Goal: Task Accomplishment & Management: Complete application form

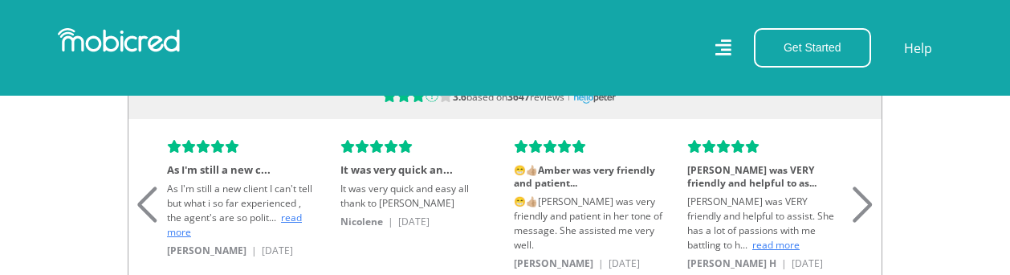
scroll to position [1205, 0]
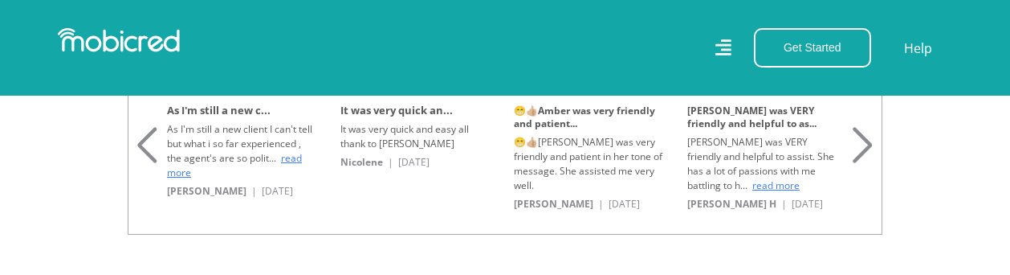
click at [287, 157] on span "read more" at bounding box center [234, 165] width 135 height 28
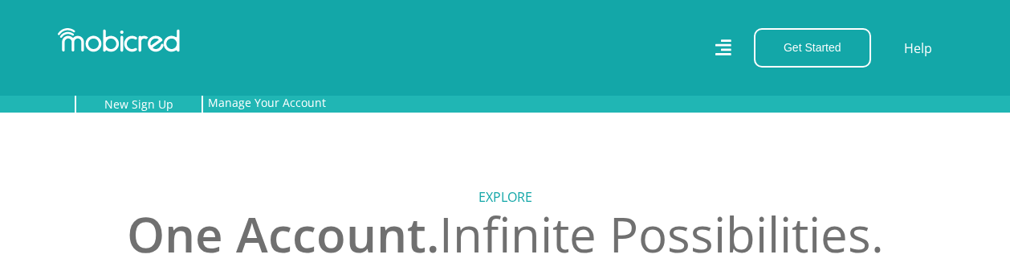
scroll to position [161, 0]
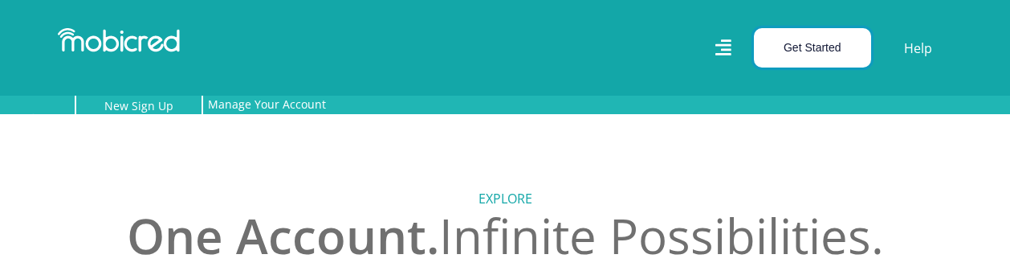
click at [817, 49] on button "Get Started" at bounding box center [812, 47] width 117 height 39
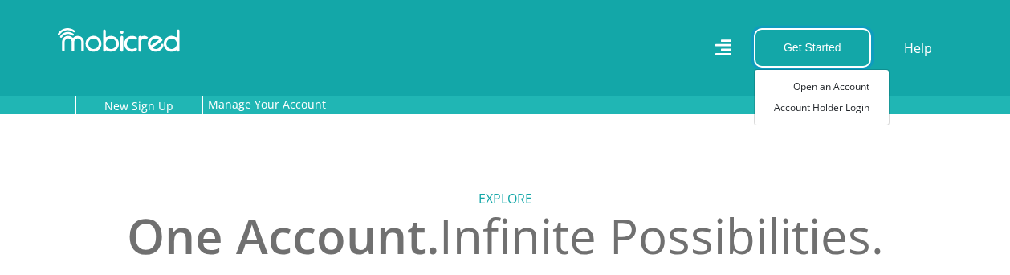
scroll to position [0, 2747]
click at [790, 88] on link "Open an Account" at bounding box center [822, 86] width 134 height 21
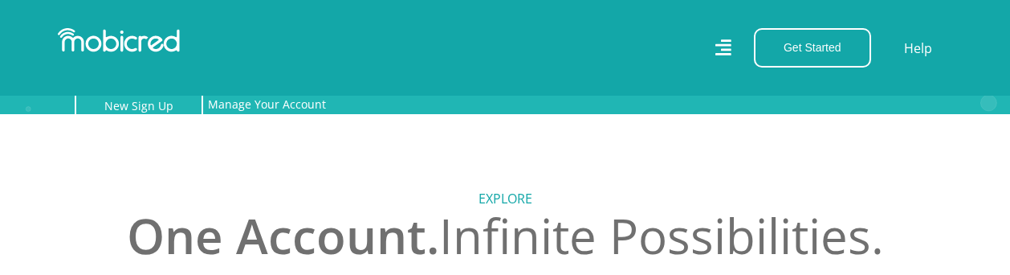
scroll to position [0, 3663]
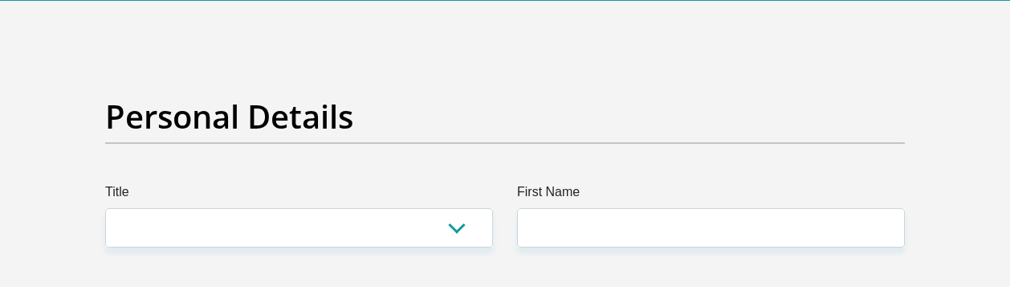
scroll to position [161, 0]
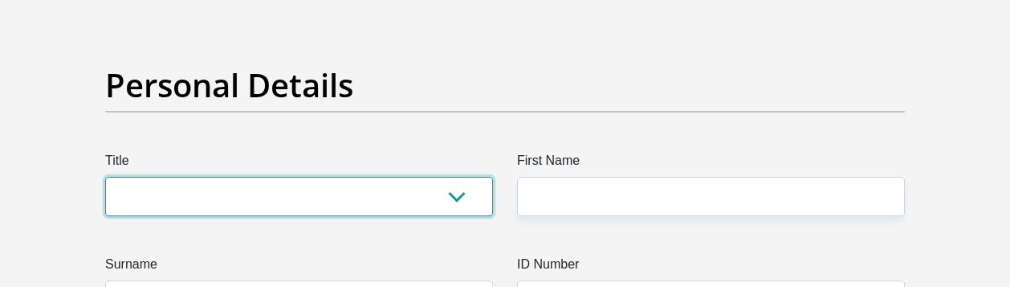
click at [284, 177] on select "Mr Ms Mrs Dr Other" at bounding box center [299, 196] width 388 height 39
select select "Ms"
click at [105, 177] on select "Mr Ms Mrs Dr Other" at bounding box center [299, 196] width 388 height 39
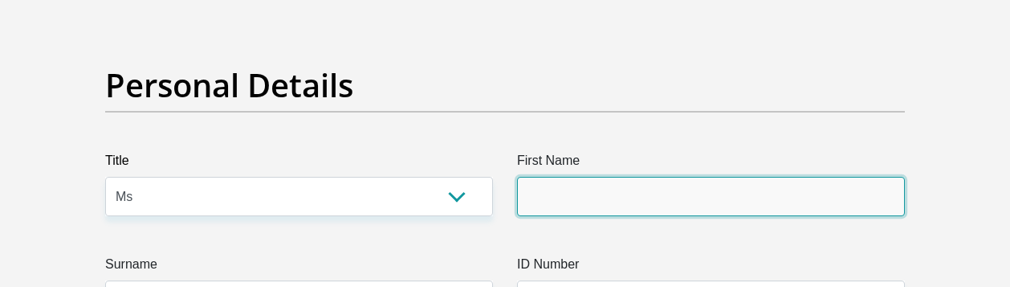
click at [600, 177] on input "First Name" at bounding box center [711, 196] width 388 height 39
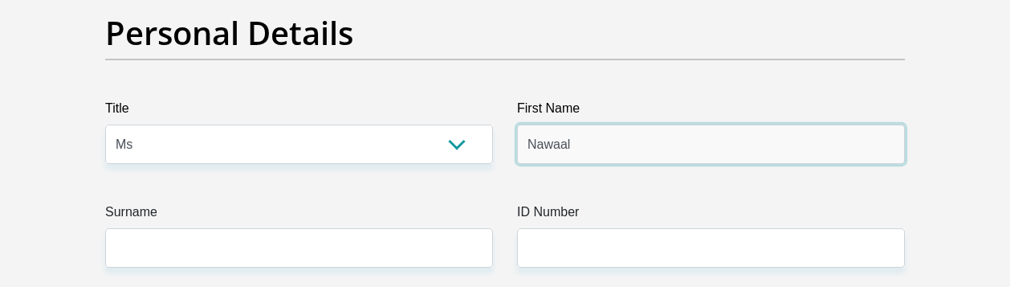
scroll to position [241, 0]
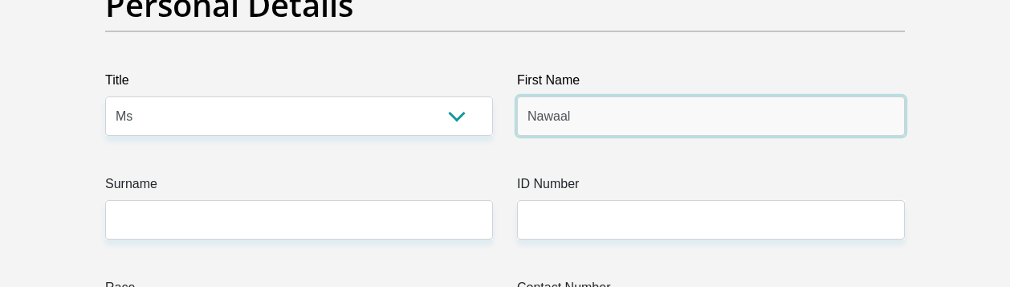
type input "Nawaal"
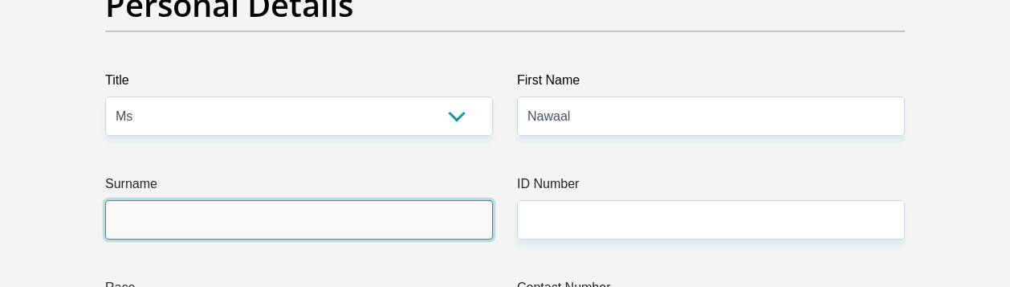
click at [191, 200] on input "Surname" at bounding box center [299, 219] width 388 height 39
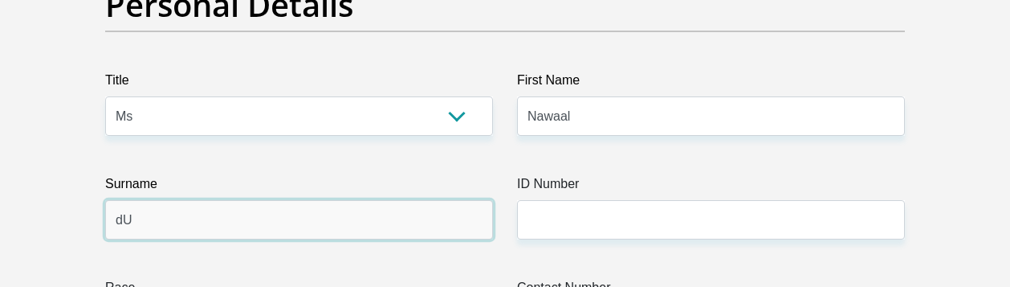
type input "d"
type input "Dudley"
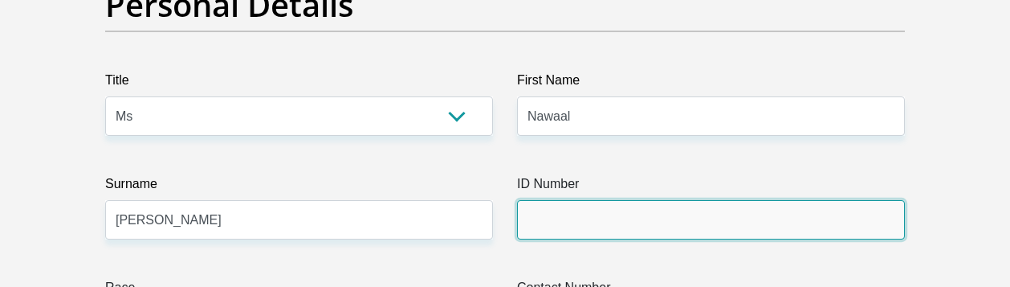
click at [536, 200] on input "ID Number" at bounding box center [711, 219] width 388 height 39
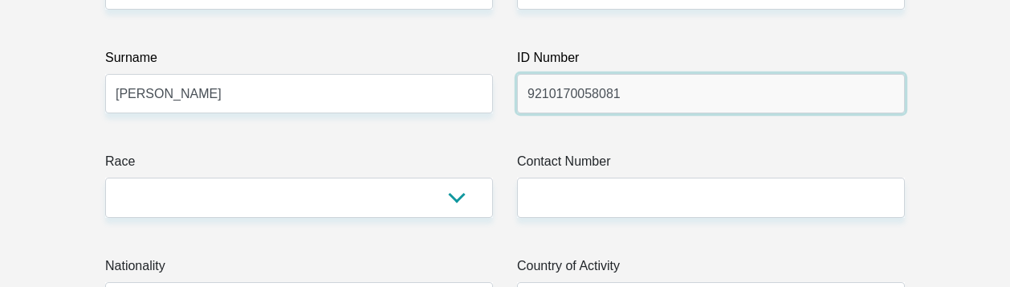
scroll to position [402, 0]
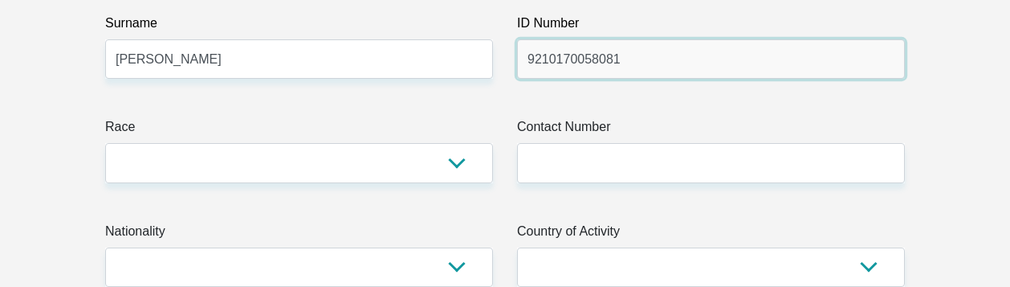
type input "9210170058081"
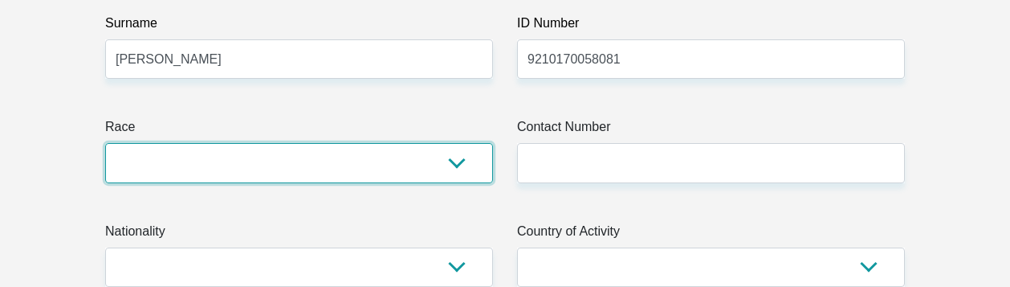
click at [460, 143] on select "Black Coloured Indian White Other" at bounding box center [299, 162] width 388 height 39
select select "2"
click at [105, 143] on select "Black Coloured Indian White Other" at bounding box center [299, 162] width 388 height 39
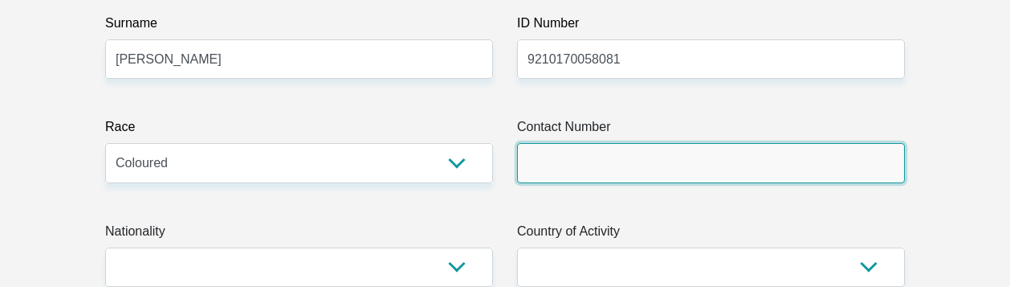
click at [562, 143] on input "Contact Number" at bounding box center [711, 162] width 388 height 39
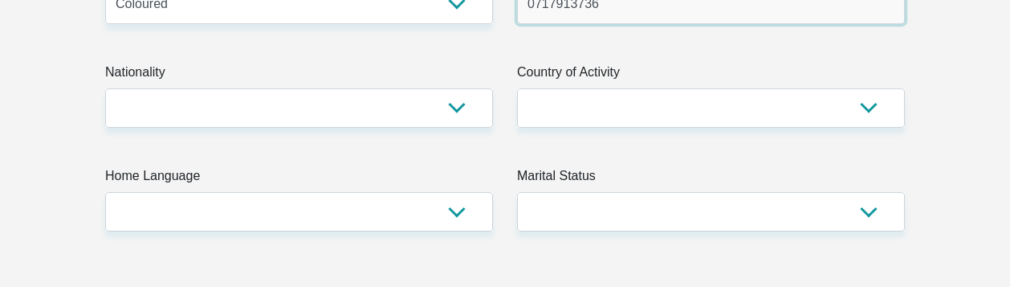
scroll to position [562, 0]
type input "0717913736"
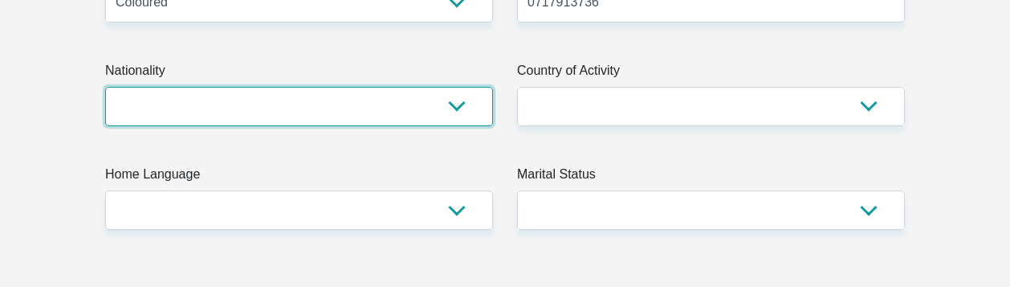
click at [447, 87] on select "South Africa Afghanistan Aland Islands Albania Algeria America Samoa American V…" at bounding box center [299, 106] width 388 height 39
select select "ZAF"
click at [105, 87] on select "South Africa Afghanistan Aland Islands Albania Algeria America Samoa American V…" at bounding box center [299, 106] width 388 height 39
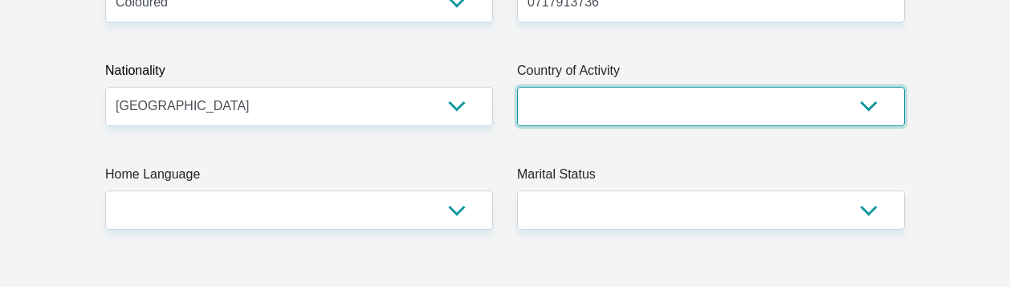
click at [664, 87] on select "South Africa Afghanistan Aland Islands Albania Algeria America Samoa American V…" at bounding box center [711, 106] width 388 height 39
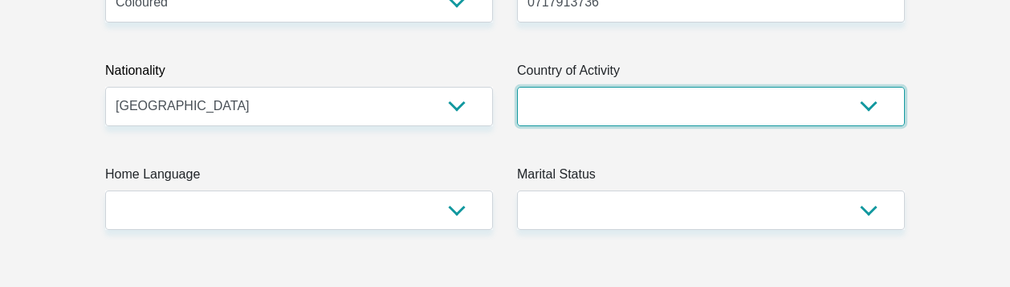
click at [872, 87] on select "South Africa Afghanistan Aland Islands Albania Algeria America Samoa American V…" at bounding box center [711, 106] width 388 height 39
click at [798, 87] on select "South Africa Afghanistan Aland Islands Albania Algeria America Samoa American V…" at bounding box center [711, 106] width 388 height 39
click at [863, 87] on select "South Africa Afghanistan Aland Islands Albania Algeria America Samoa American V…" at bounding box center [711, 106] width 388 height 39
select select "ZAF"
click at [517, 87] on select "South Africa Afghanistan Aland Islands Albania Algeria America Samoa American V…" at bounding box center [711, 106] width 388 height 39
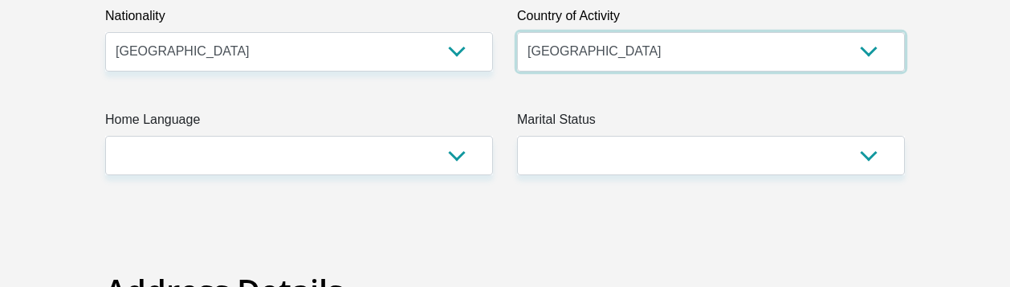
scroll to position [643, 0]
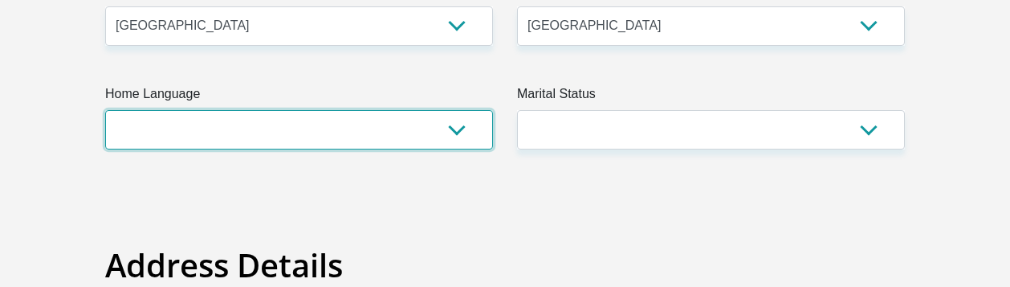
click at [468, 110] on select "Afrikaans English Sepedi South Ndebele Southern Sotho Swati Tsonga Tswana Venda…" at bounding box center [299, 129] width 388 height 39
select select "eng"
click at [105, 110] on select "Afrikaans English Sepedi South Ndebele Southern Sotho Swati Tsonga Tswana Venda…" at bounding box center [299, 129] width 388 height 39
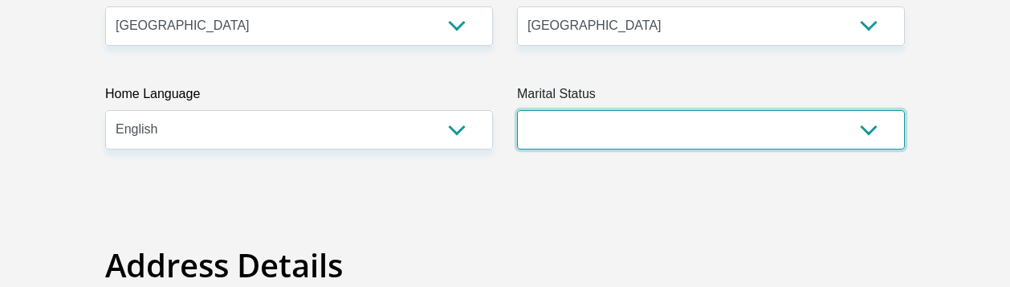
click at [848, 110] on select "Married ANC Single Divorced Widowed Married COP or Customary Law" at bounding box center [711, 129] width 388 height 39
select select "2"
click at [517, 110] on select "Married ANC Single Divorced Widowed Married COP or Customary Law" at bounding box center [711, 129] width 388 height 39
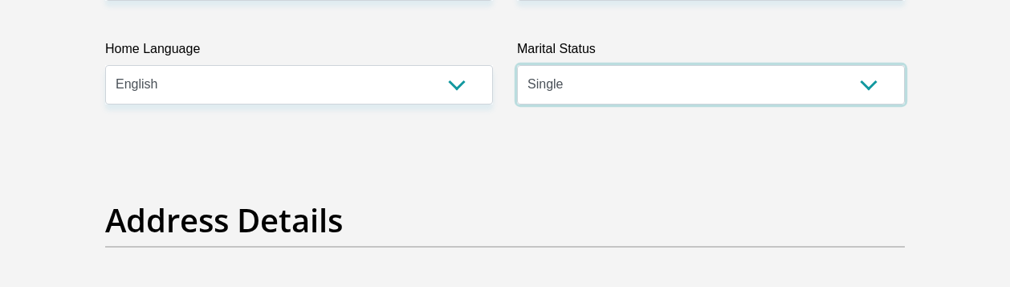
scroll to position [803, 0]
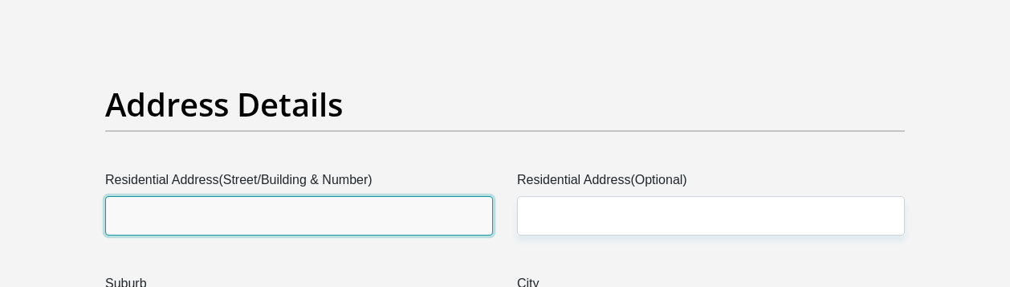
click at [393, 196] on input "Residential Address(Street/Building & Number)" at bounding box center [299, 215] width 388 height 39
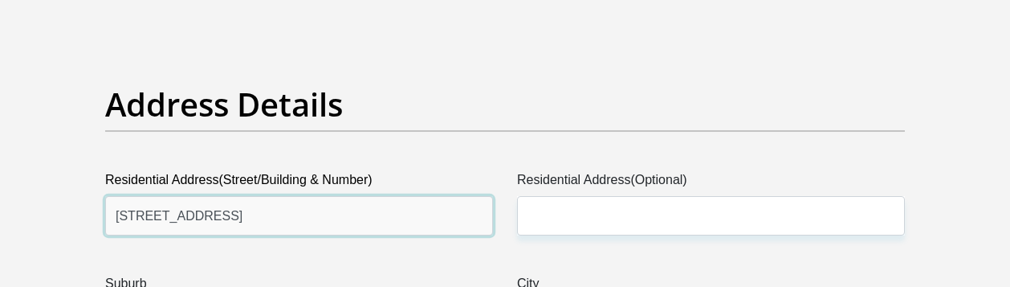
type input "1 Chapel Court Lavender Hill"
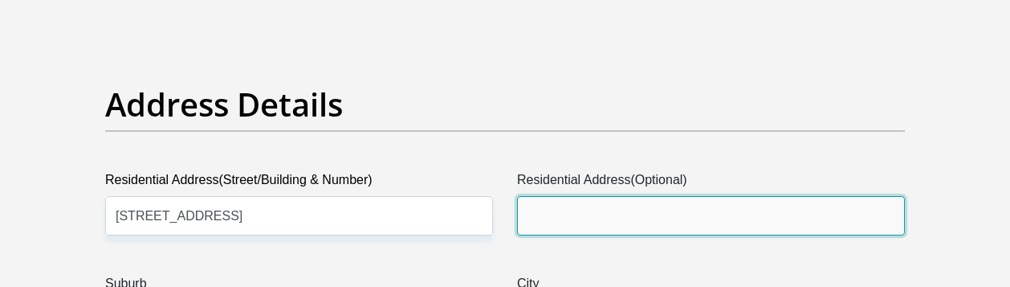
click at [604, 196] on input "Residential Address(Optional)" at bounding box center [711, 215] width 388 height 39
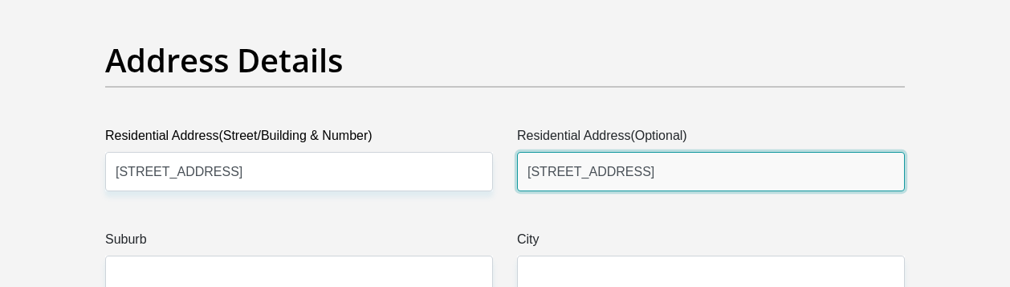
scroll to position [964, 0]
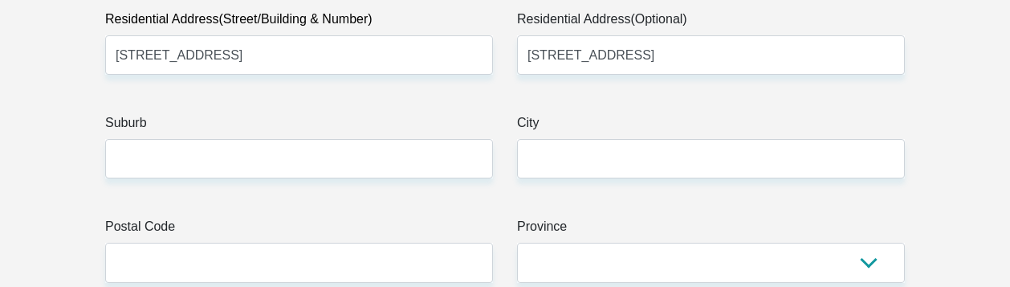
click at [337, 113] on label "Suburb" at bounding box center [299, 126] width 388 height 26
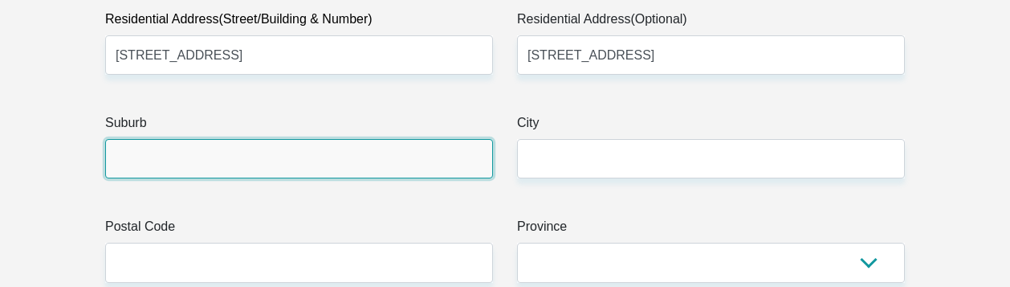
click at [337, 139] on input "Suburb" at bounding box center [299, 158] width 388 height 39
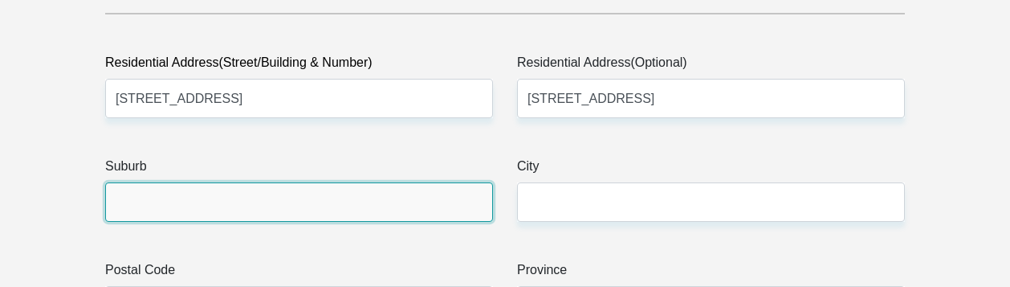
scroll to position [884, 0]
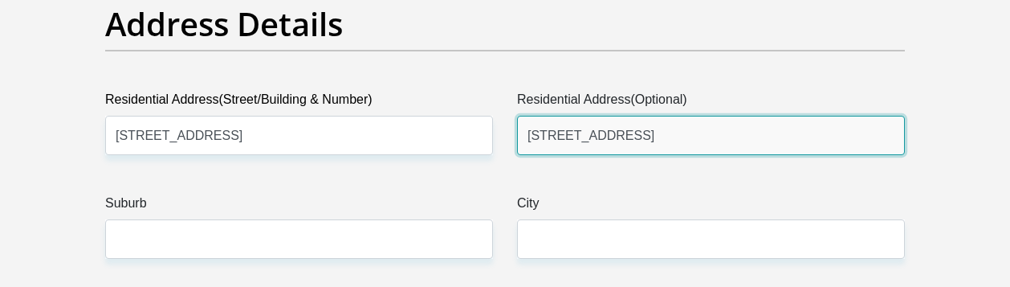
drag, startPoint x: 741, startPoint y: 80, endPoint x: 692, endPoint y: 83, distance: 49.9
click at [692, 116] on input "1 Chapel Court Lavender Hill Retreat" at bounding box center [711, 135] width 388 height 39
drag, startPoint x: 690, startPoint y: 78, endPoint x: 618, endPoint y: 86, distance: 72.7
click at [618, 116] on input "1 Chapel Court Lavender Hill" at bounding box center [711, 135] width 388 height 39
paste input "Lavender Hill"
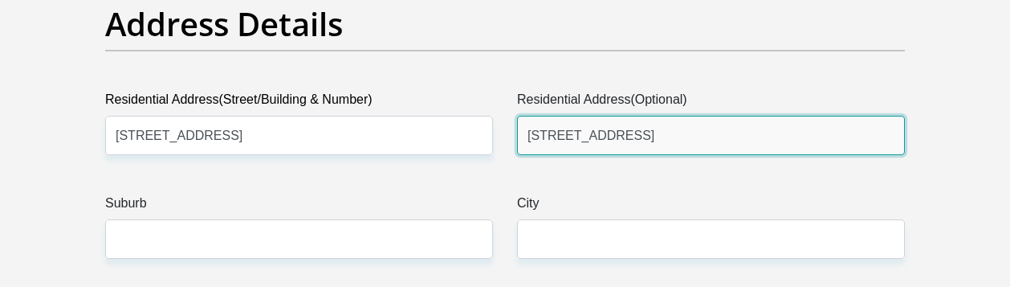
type input "1 Chapel Court Lavender Hill"
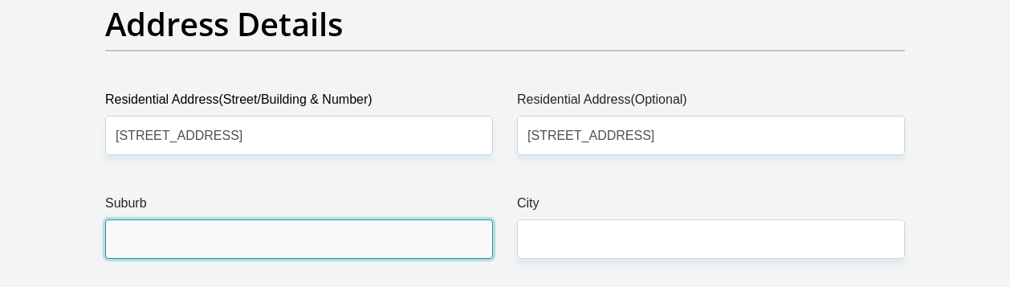
click at [262, 219] on input "Suburb" at bounding box center [299, 238] width 388 height 39
paste input "Lavender Hill"
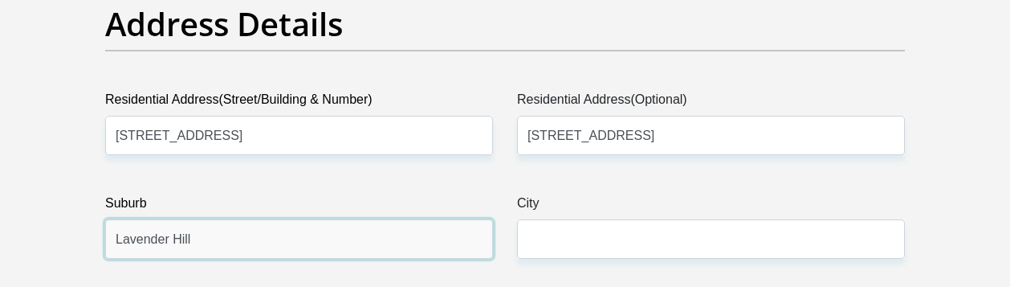
type input "Lavender Hill"
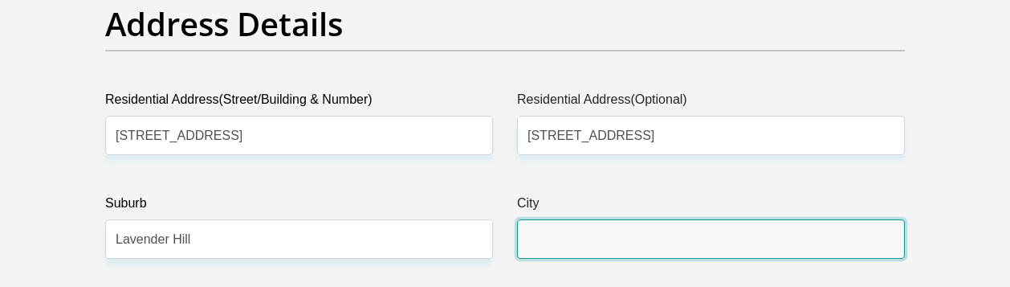
click at [561, 219] on input "City" at bounding box center [711, 238] width 388 height 39
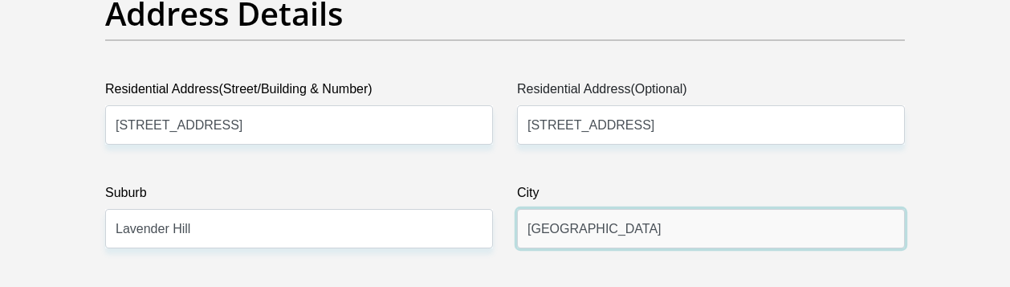
scroll to position [964, 0]
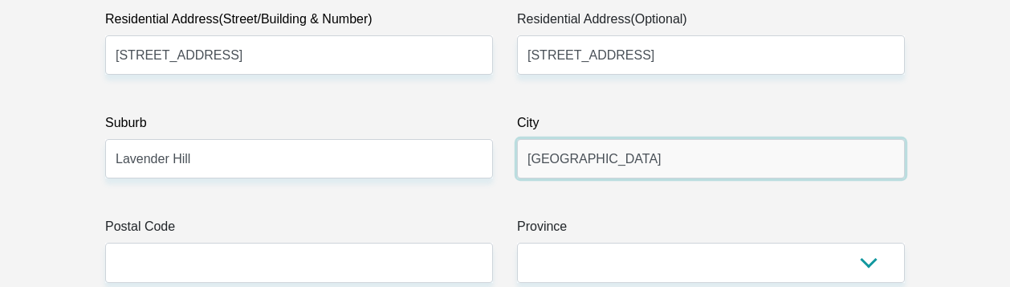
type input "Cape Town"
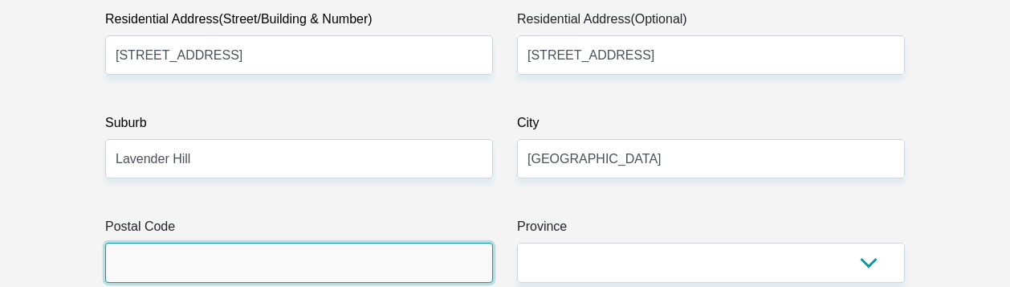
click at [127, 243] on input "Postal Code" at bounding box center [299, 262] width 388 height 39
type input "9"
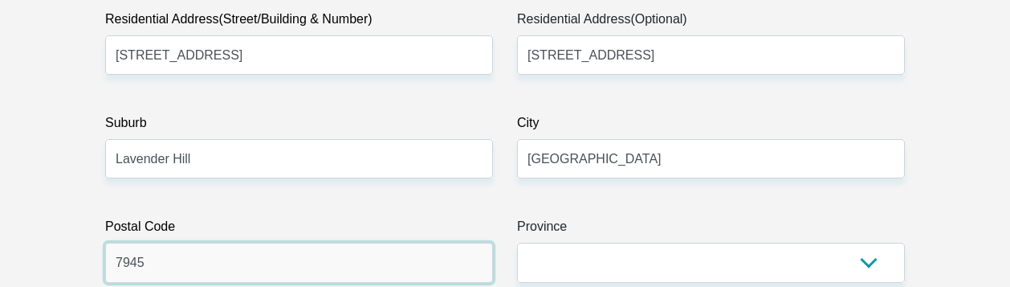
type input "7945"
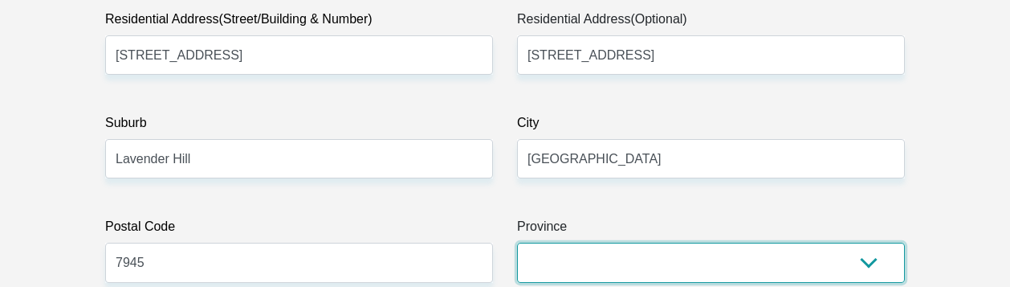
click at [657, 243] on select "Eastern Cape Free State Gauteng KwaZulu-Natal Limpopo Mpumalanga Northern Cape …" at bounding box center [711, 262] width 388 height 39
select select "Western Cape"
click at [517, 243] on select "Eastern Cape Free State Gauteng KwaZulu-Natal Limpopo Mpumalanga Northern Cape …" at bounding box center [711, 262] width 388 height 39
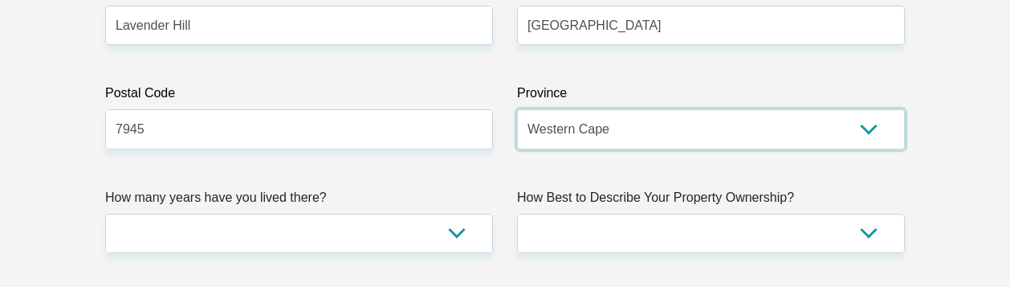
scroll to position [1124, 0]
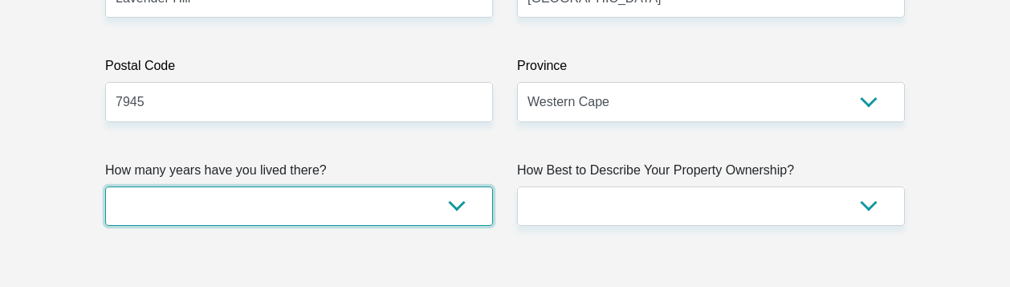
click at [447, 186] on select "less than 1 year 1-3 years 3-5 years 5+ years" at bounding box center [299, 205] width 388 height 39
click at [440, 186] on select "less than 1 year 1-3 years 3-5 years 5+ years" at bounding box center [299, 205] width 388 height 39
click at [447, 186] on select "less than 1 year 1-3 years 3-5 years 5+ years" at bounding box center [299, 205] width 388 height 39
select select "5"
click at [105, 186] on select "less than 1 year 1-3 years 3-5 years 5+ years" at bounding box center [299, 205] width 388 height 39
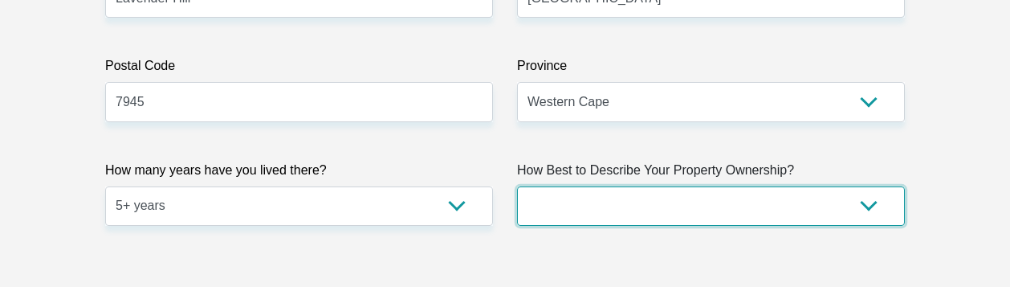
click at [866, 186] on select "Owned Rented Family Owned Company Dwelling" at bounding box center [711, 205] width 388 height 39
select select "parents"
click at [517, 186] on select "Owned Rented Family Owned Company Dwelling" at bounding box center [711, 205] width 388 height 39
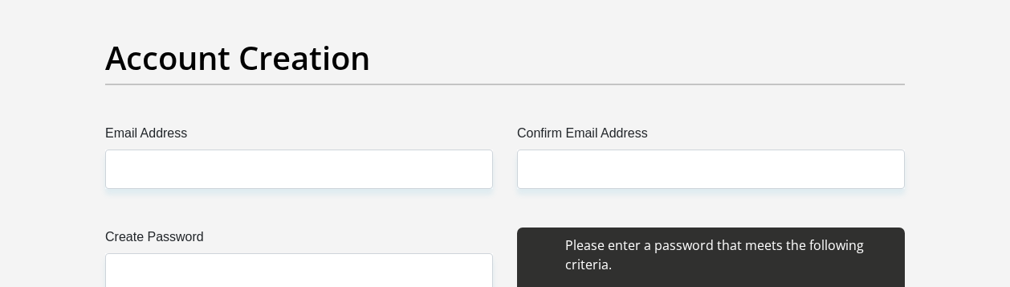
scroll to position [1446, 0]
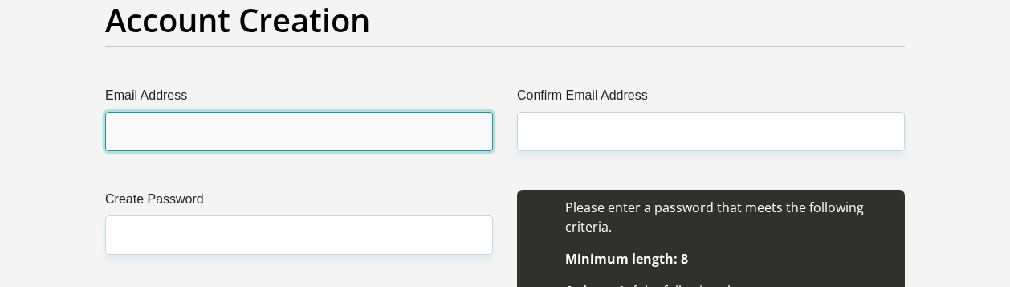
click at [271, 112] on input "Email Address" at bounding box center [299, 131] width 388 height 39
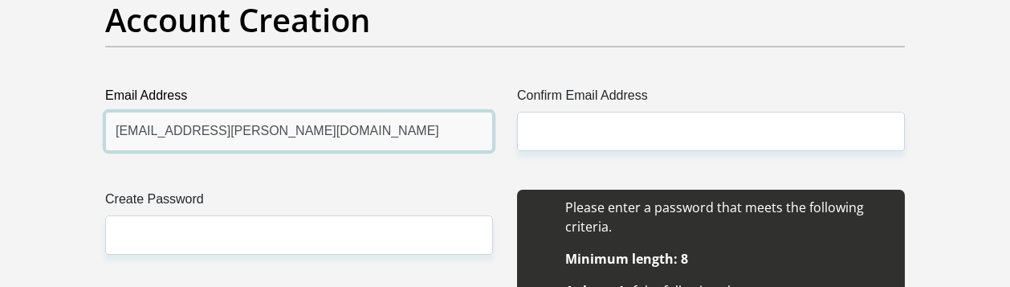
type input "nawaal.dudley@gmail.com"
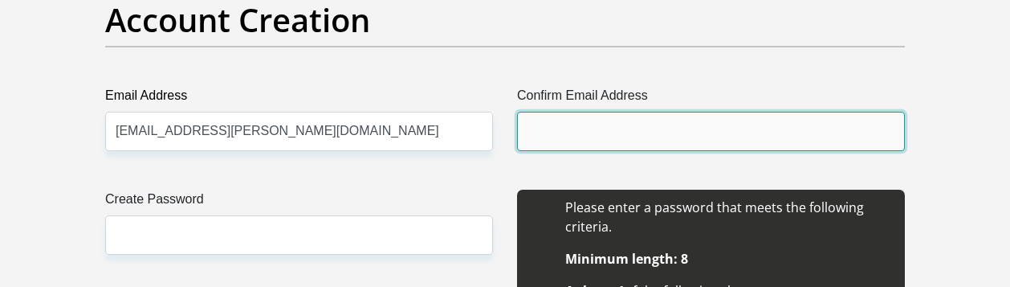
click at [587, 112] on input "Confirm Email Address" at bounding box center [711, 131] width 388 height 39
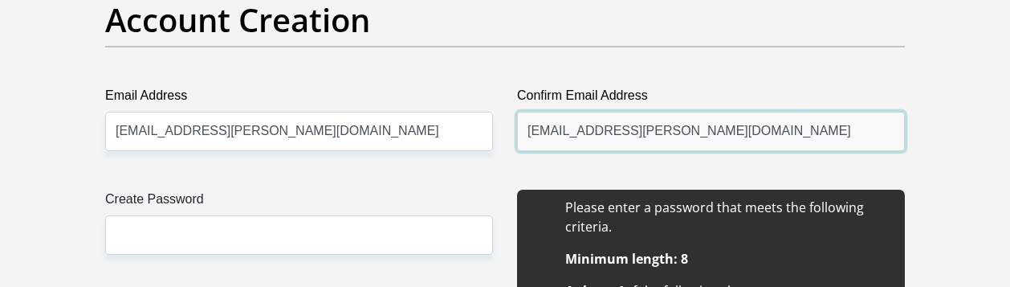
scroll to position [1526, 0]
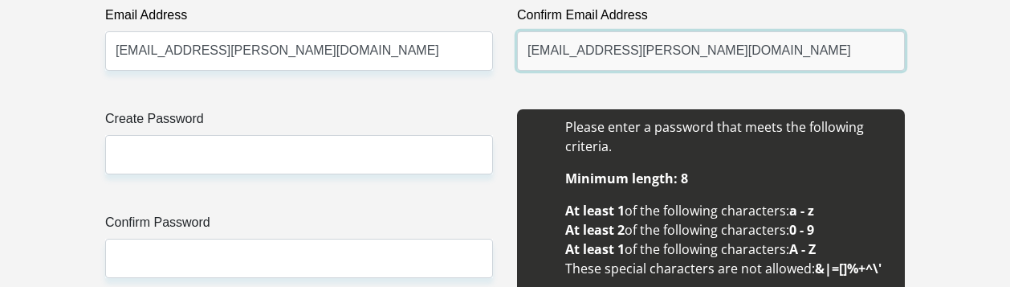
type input "nawaal.dudley@gmail.com"
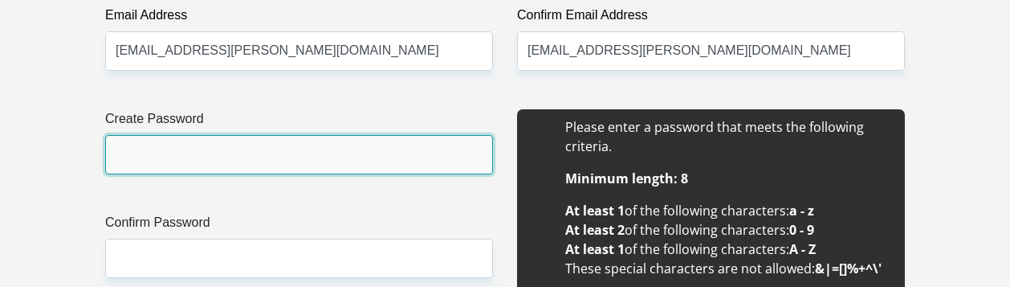
click at [292, 135] on input "Create Password" at bounding box center [299, 154] width 388 height 39
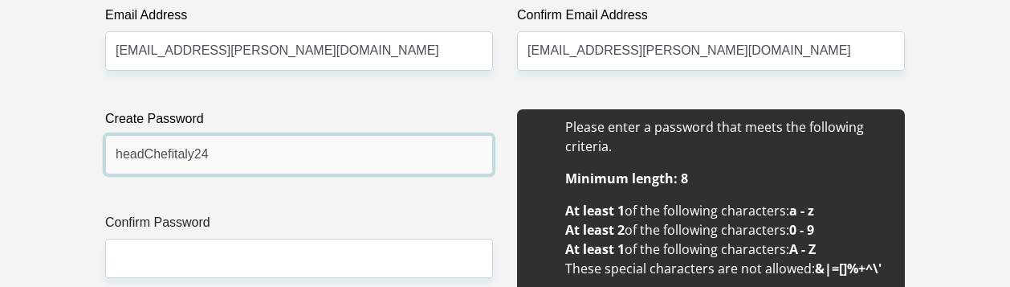
type input "headChefitaly24"
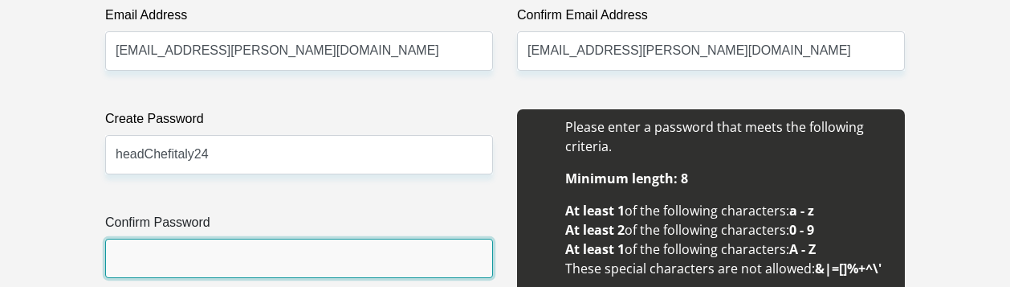
click at [182, 239] on input "Confirm Password" at bounding box center [299, 258] width 388 height 39
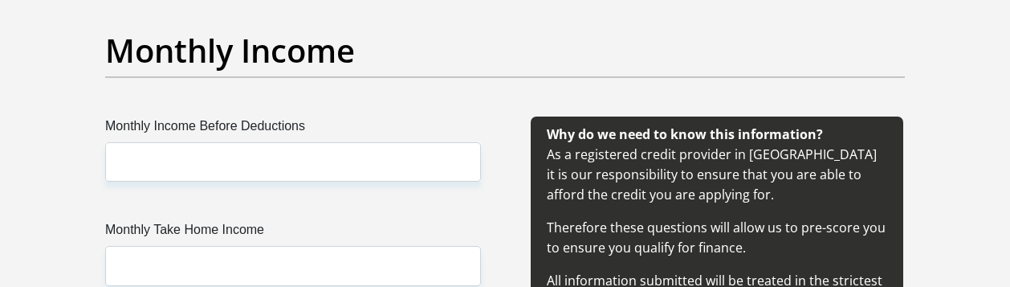
scroll to position [1928, 0]
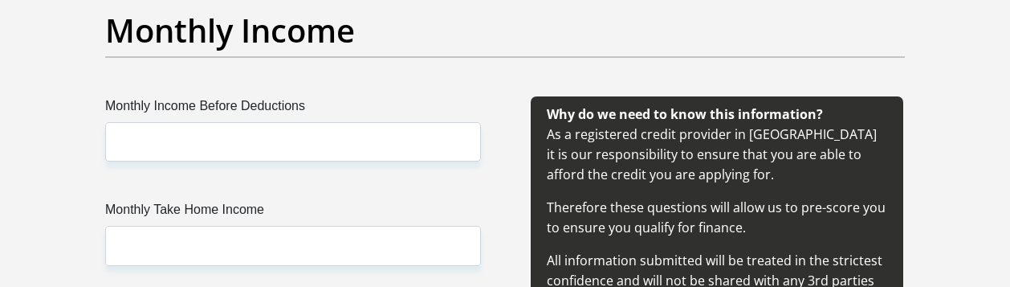
type input "headChefitaly24"
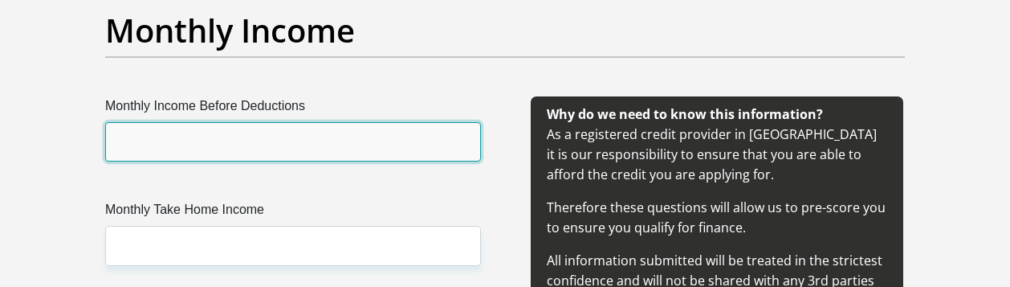
click at [214, 122] on input "Monthly Income Before Deductions" at bounding box center [293, 141] width 376 height 39
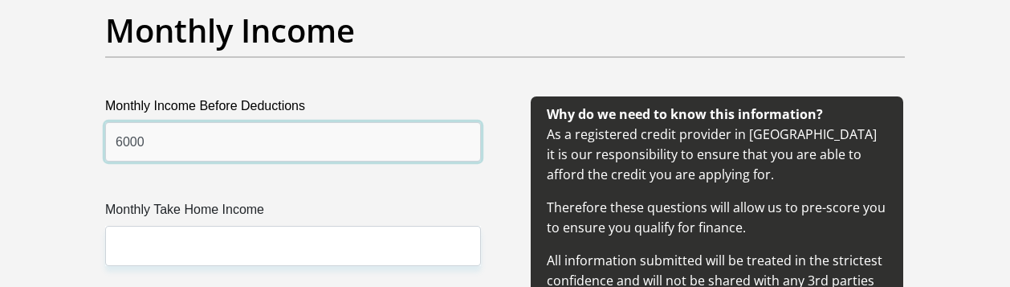
type input "6000"
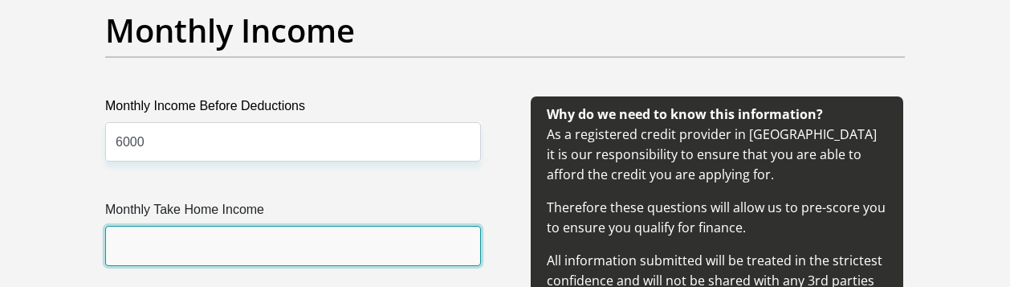
click at [245, 226] on input "Monthly Take Home Income" at bounding box center [293, 245] width 376 height 39
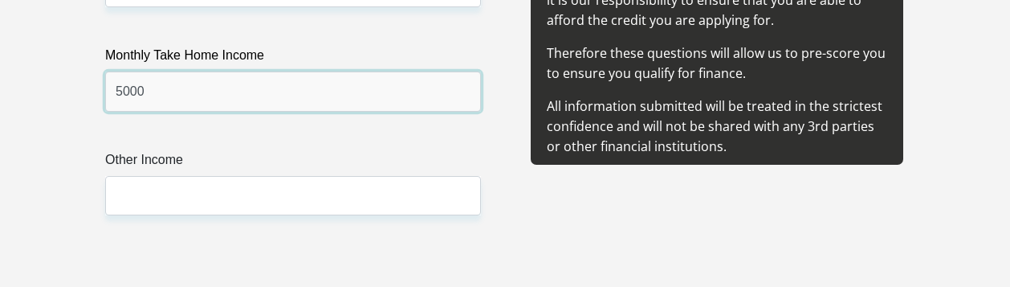
scroll to position [2088, 0]
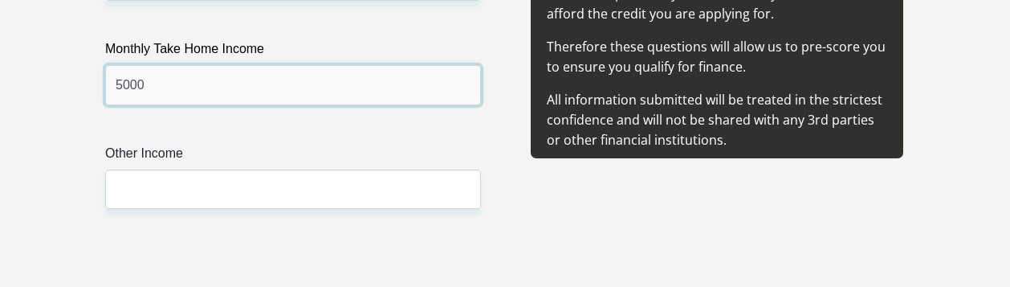
type input "5000"
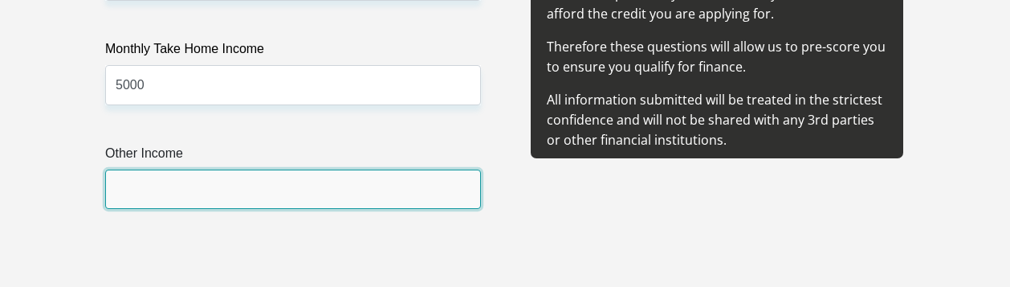
click at [345, 169] on input "Other Income" at bounding box center [293, 188] width 376 height 39
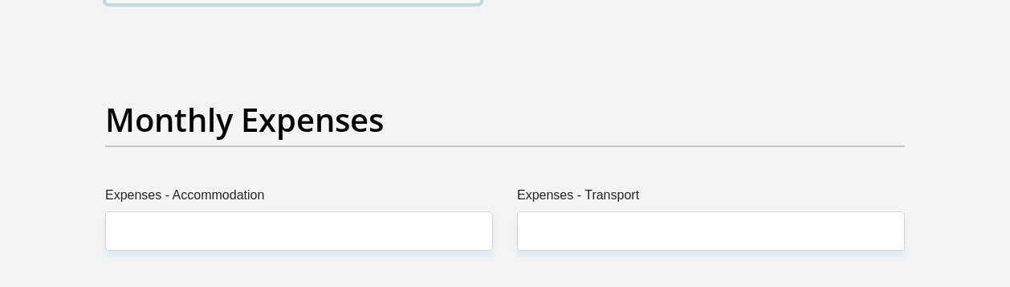
scroll to position [2329, 0]
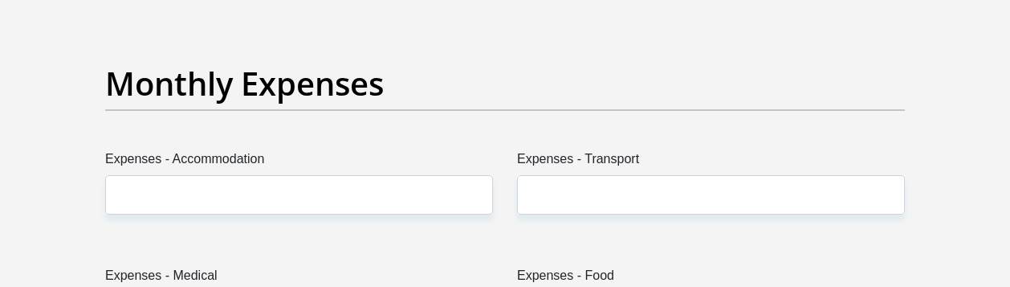
type input "600"
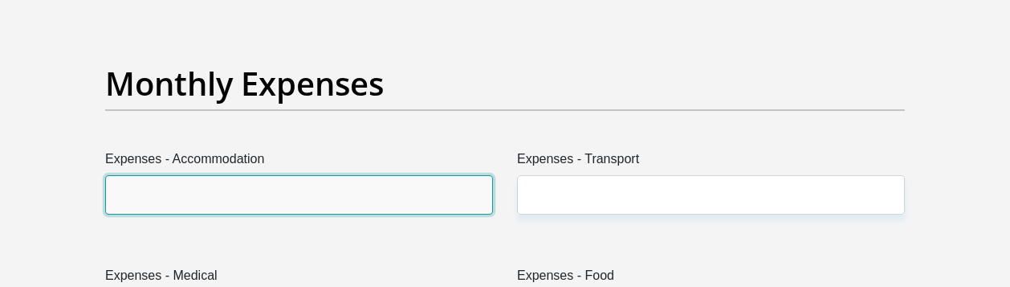
click at [370, 175] on input "Expenses - Accommodation" at bounding box center [299, 194] width 388 height 39
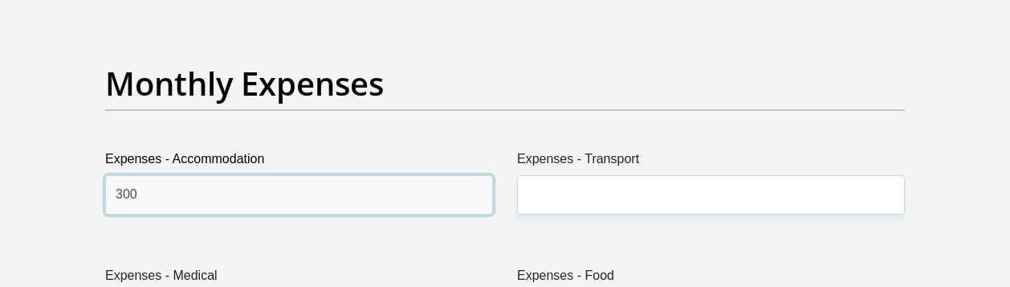
type input "300"
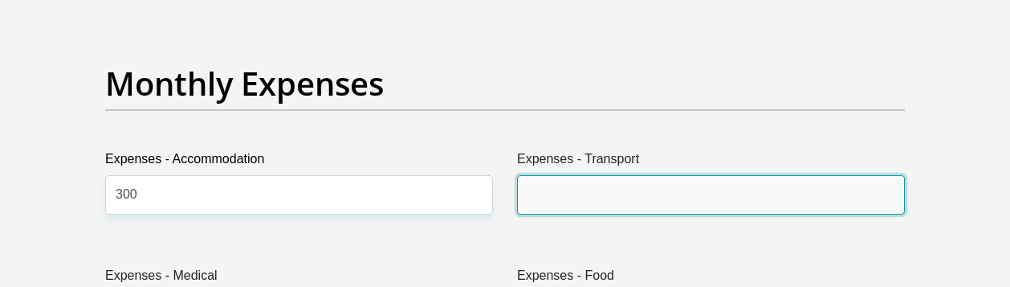
click at [610, 175] on input "Expenses - Transport" at bounding box center [711, 194] width 388 height 39
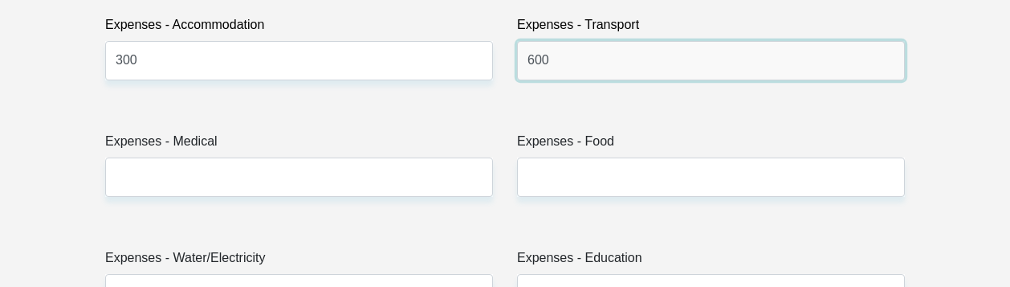
scroll to position [2490, 0]
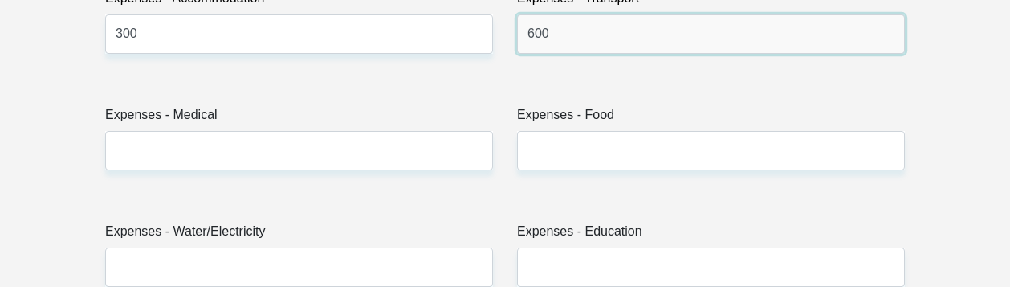
type input "600"
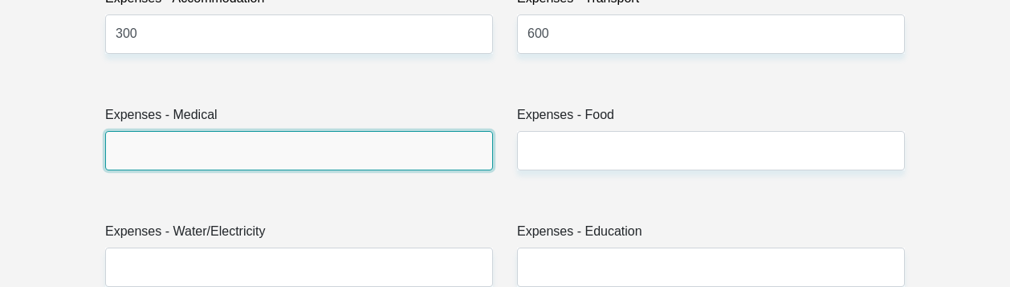
click at [289, 131] on input "Expenses - Medical" at bounding box center [299, 150] width 388 height 39
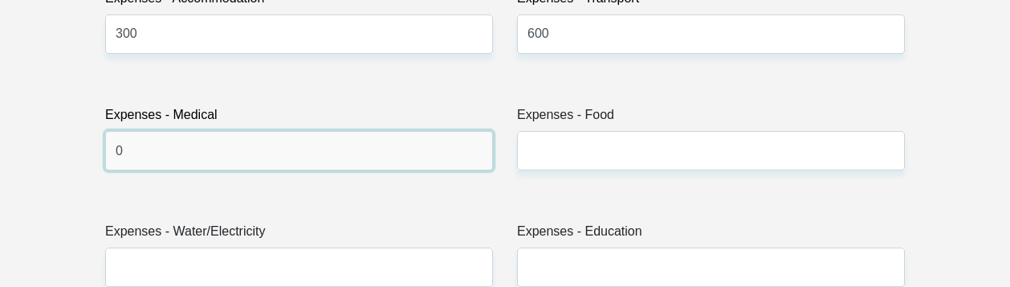
type input "0"
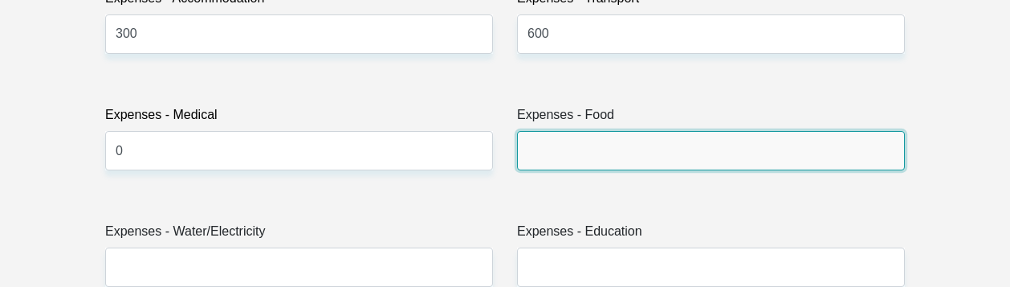
click at [593, 131] on input "Expenses - Food" at bounding box center [711, 150] width 388 height 39
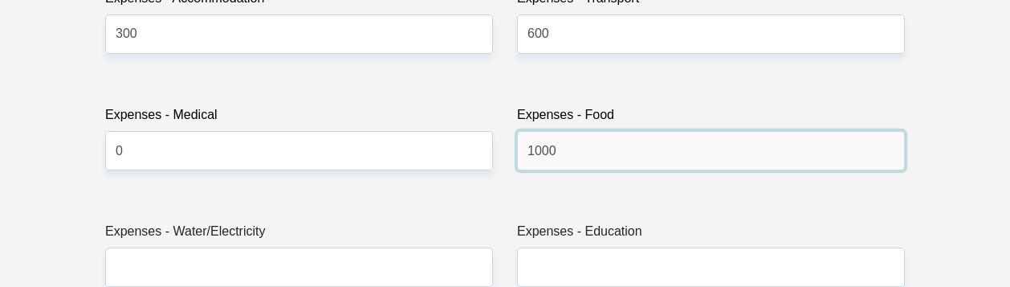
type input "1000"
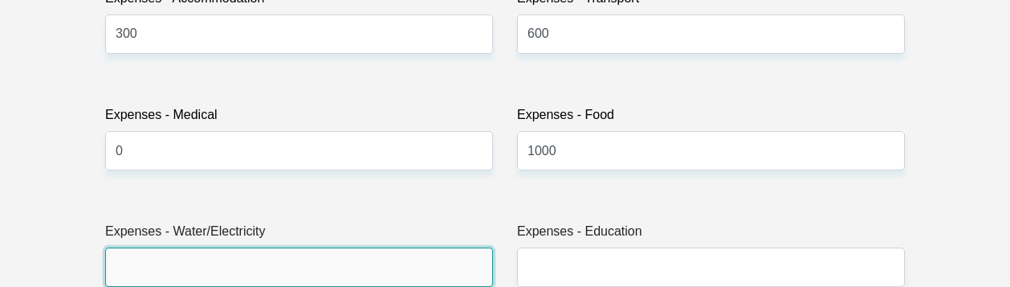
click at [190, 247] on input "Expenses - Water/Electricity" at bounding box center [299, 266] width 388 height 39
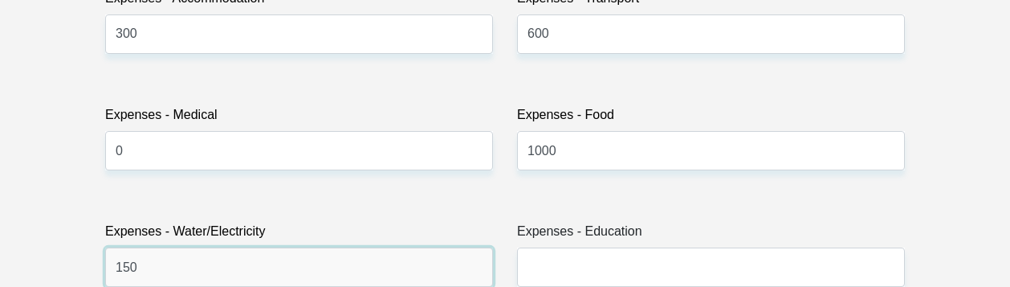
type input "150"
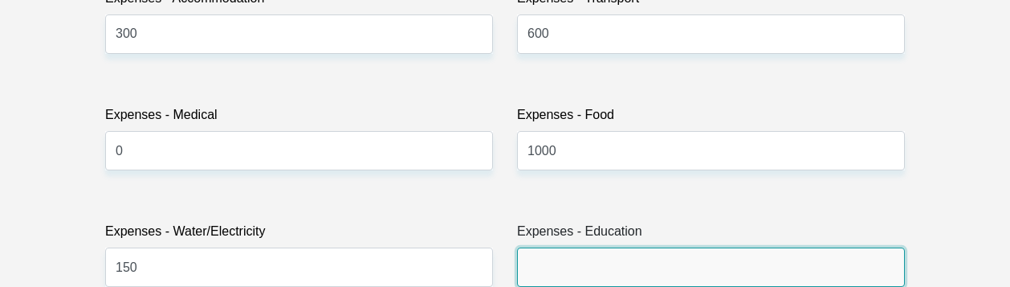
drag, startPoint x: 588, startPoint y: 220, endPoint x: 605, endPoint y: 206, distance: 21.7
click at [596, 247] on input "Expenses - Education" at bounding box center [711, 266] width 388 height 39
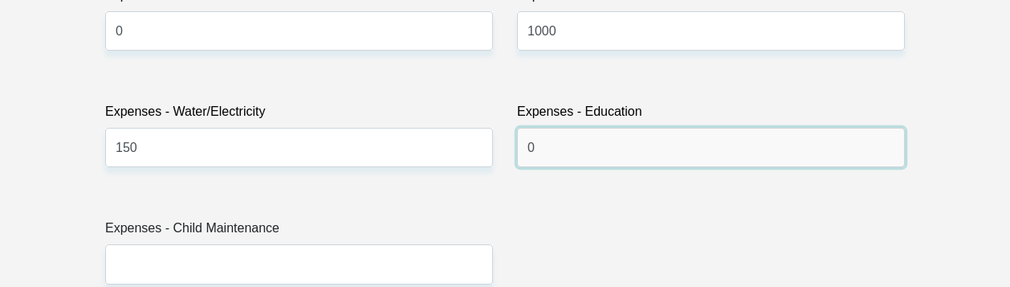
scroll to position [2651, 0]
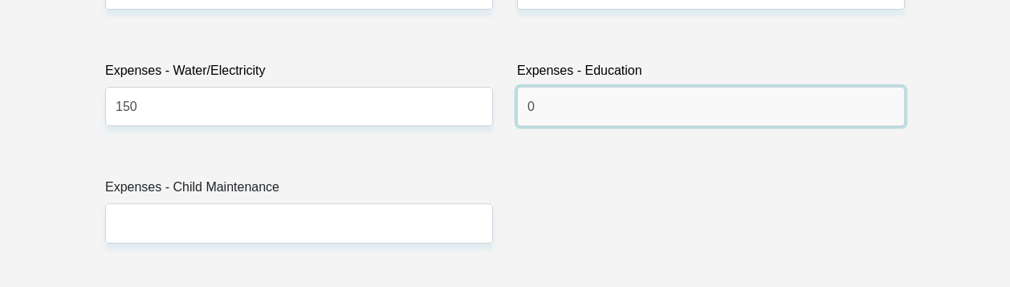
type input "0"
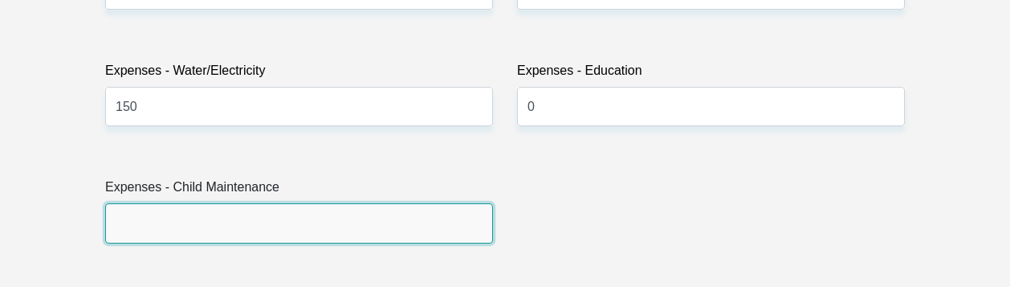
click at [223, 203] on input "Expenses - Child Maintenance" at bounding box center [299, 222] width 388 height 39
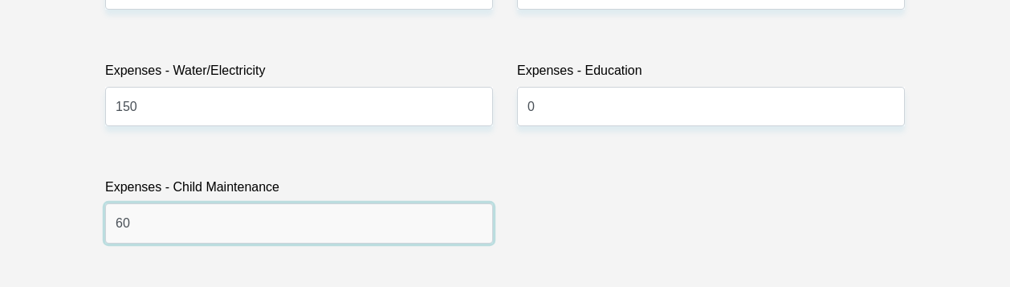
type input "6"
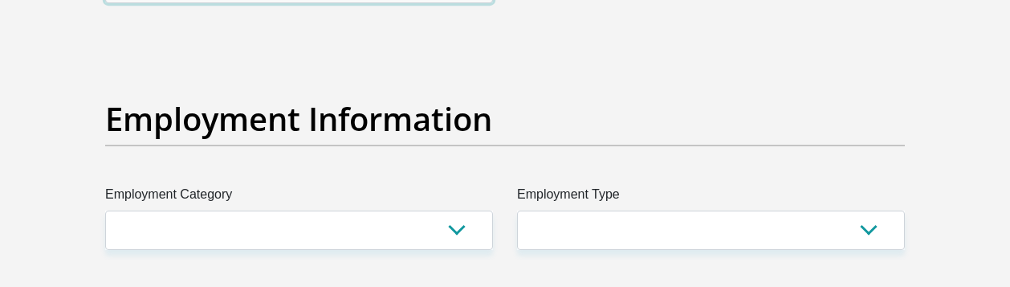
scroll to position [2892, 0]
type input "0"
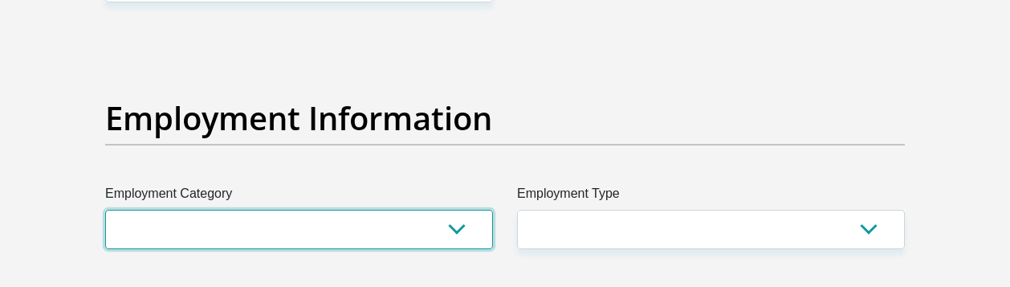
click at [238, 210] on select "AGRICULTURE ALCOHOL & TOBACCO CONSTRUCTION MATERIALS METALLURGY EQUIPMENT FOR R…" at bounding box center [299, 229] width 388 height 39
select select "53"
click at [105, 210] on select "AGRICULTURE ALCOHOL & TOBACCO CONSTRUCTION MATERIALS METALLURGY EQUIPMENT FOR R…" at bounding box center [299, 229] width 388 height 39
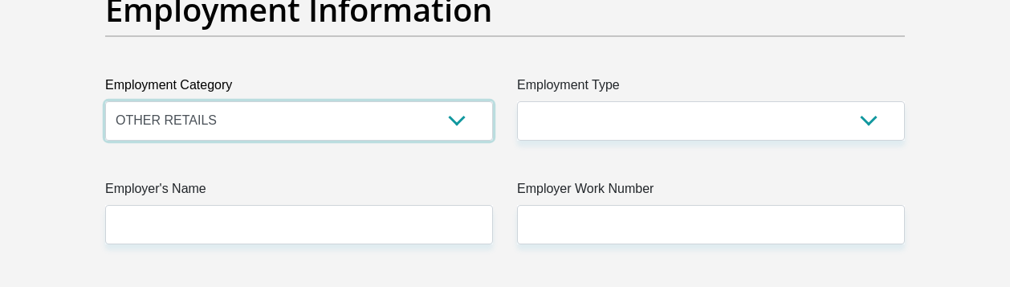
scroll to position [2972, 0]
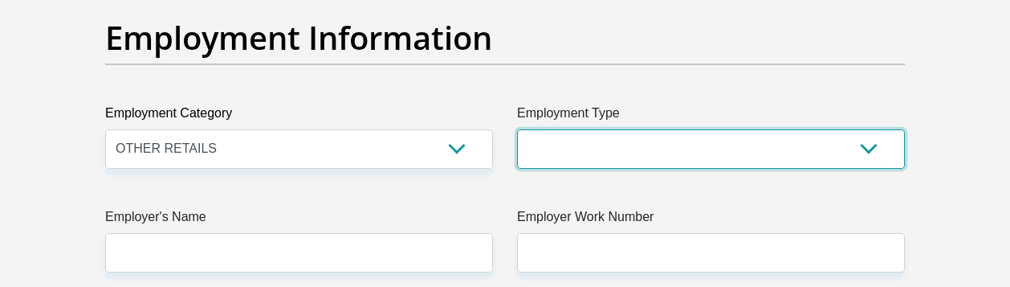
click at [871, 129] on select "College/Lecturer Craft Seller Creative Driver Executive Farmer Forces - Non Com…" at bounding box center [711, 148] width 388 height 39
click at [857, 129] on select "College/Lecturer Craft Seller Creative Driver Executive Farmer Forces - Non Com…" at bounding box center [711, 148] width 388 height 39
select select "Unknown/Other"
click at [517, 129] on select "College/Lecturer Craft Seller Creative Driver Executive Farmer Forces - Non Com…" at bounding box center [711, 148] width 388 height 39
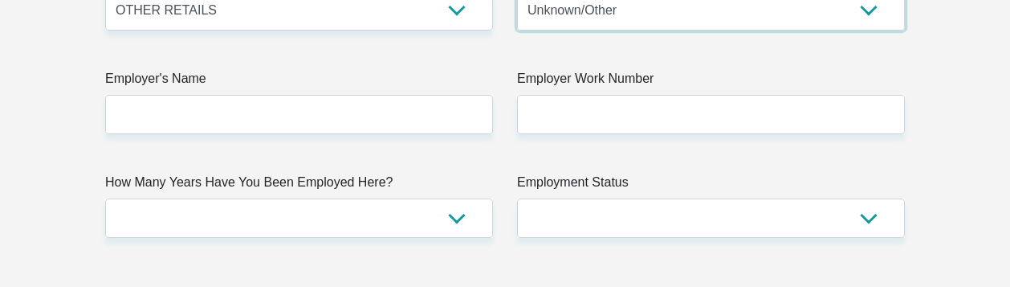
scroll to position [3133, 0]
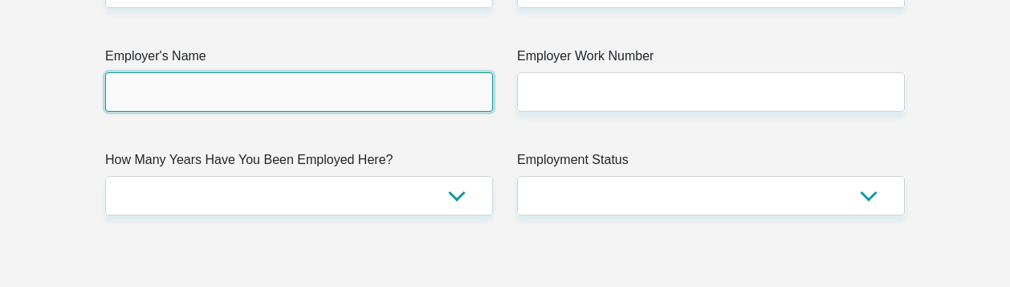
click at [262, 72] on input "Employer's Name" at bounding box center [299, 91] width 388 height 39
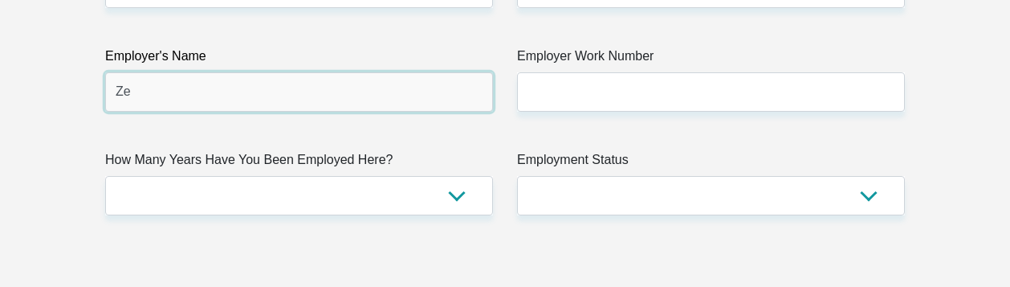
type input "Z"
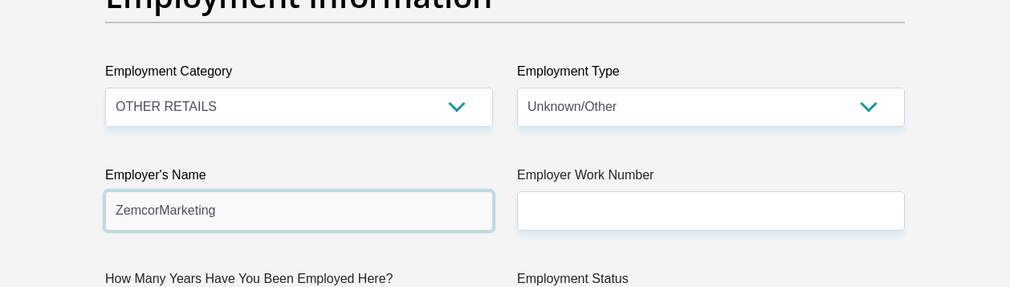
scroll to position [3052, 0]
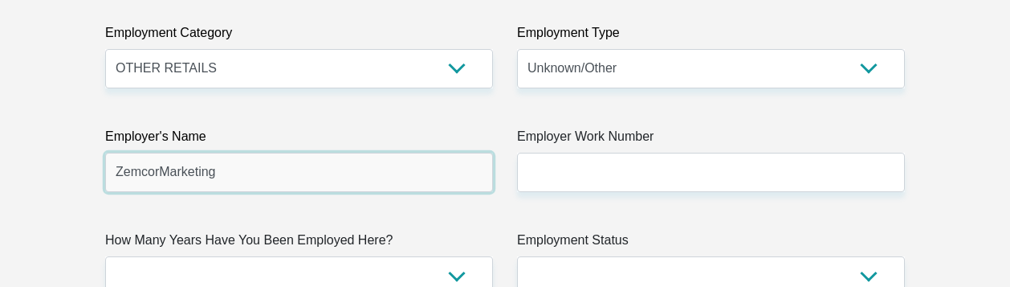
click at [156, 153] on input "ZemcorMarketing" at bounding box center [299, 172] width 388 height 39
type input "ZemcorMarketing"
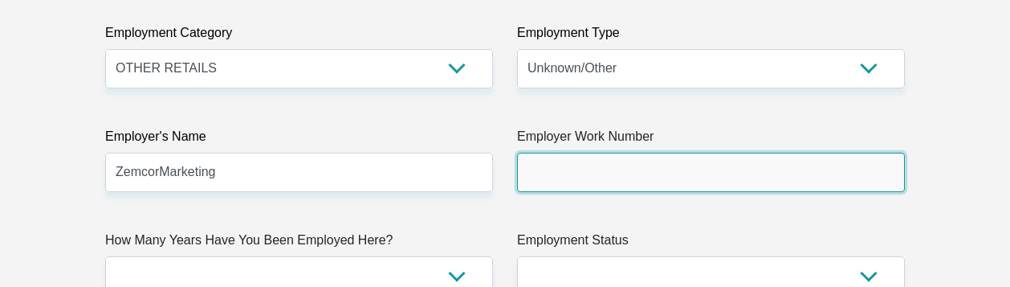
click at [554, 153] on input "Employer Work Number" at bounding box center [711, 172] width 388 height 39
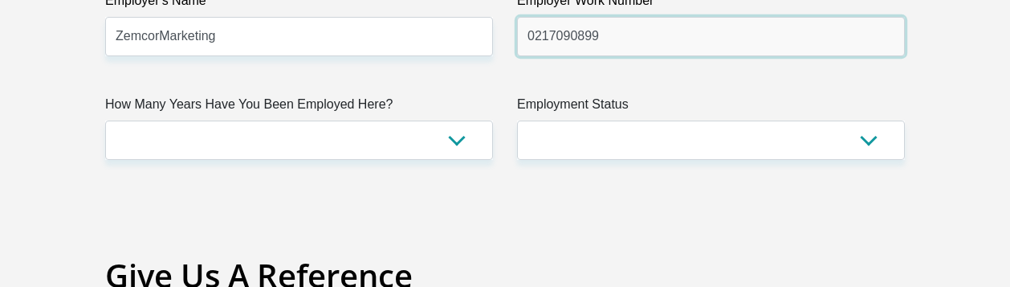
scroll to position [3213, 0]
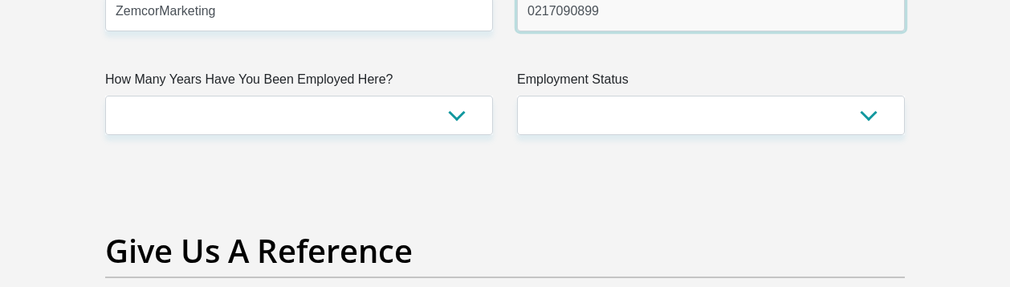
type input "0217090899"
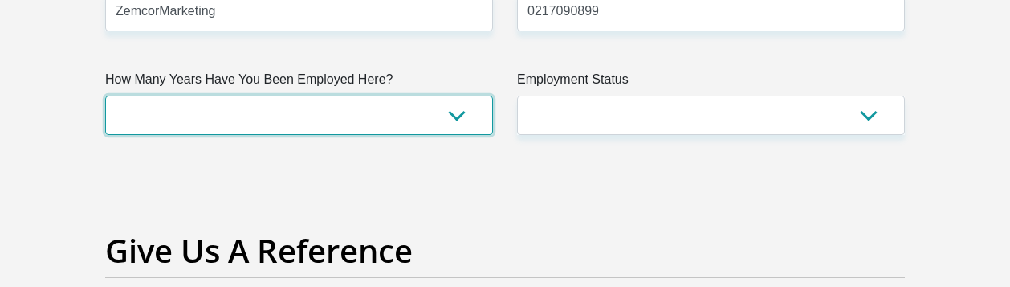
click at [468, 96] on select "less than 1 year 1-3 years 3-5 years 5+ years" at bounding box center [299, 115] width 388 height 39
select select "24"
click at [105, 96] on select "less than 1 year 1-3 years 3-5 years 5+ years" at bounding box center [299, 115] width 388 height 39
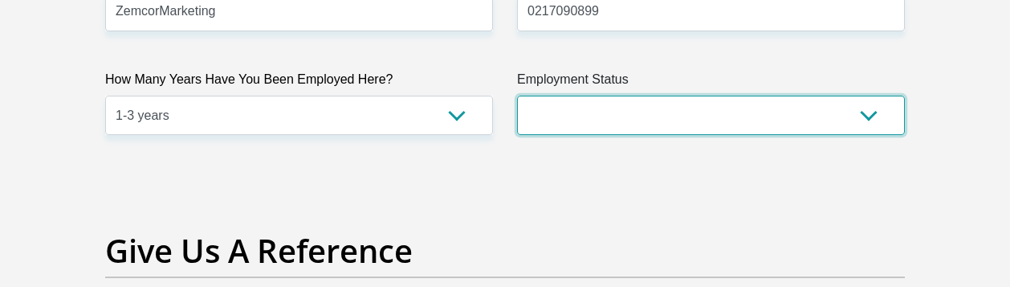
click at [866, 96] on select "Permanent/Full-time Part-time/Casual Contract Worker Self-Employed Housewife Re…" at bounding box center [711, 115] width 388 height 39
select select "1"
click at [517, 96] on select "Permanent/Full-time Part-time/Casual Contract Worker Self-Employed Housewife Re…" at bounding box center [711, 115] width 388 height 39
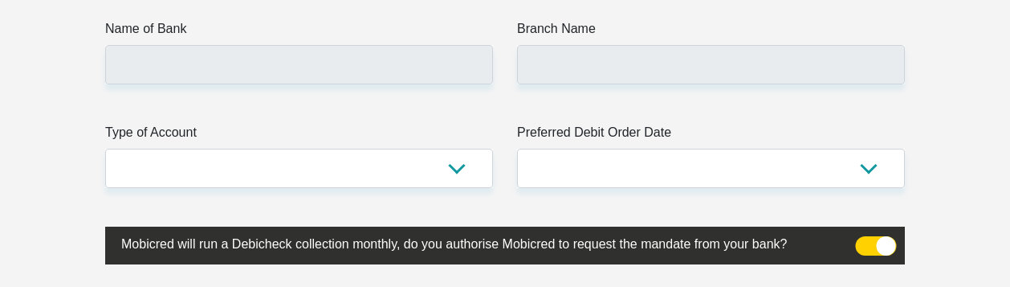
scroll to position [4016, 0]
